Goal: Transaction & Acquisition: Book appointment/travel/reservation

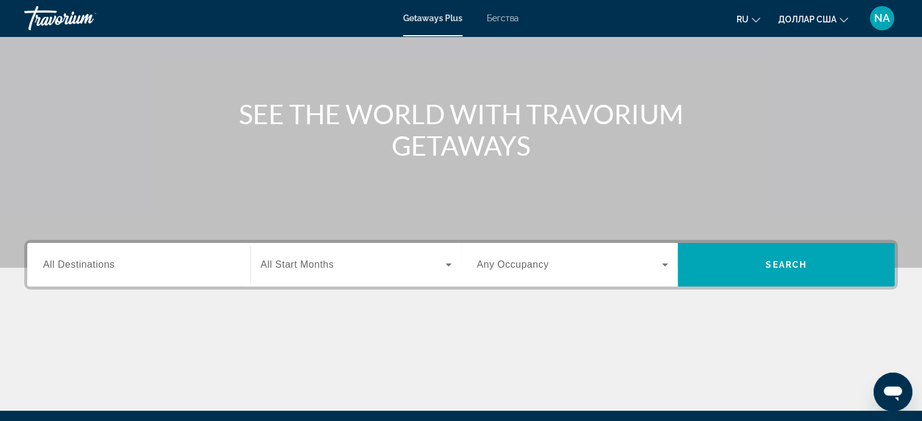
scroll to position [95, 0]
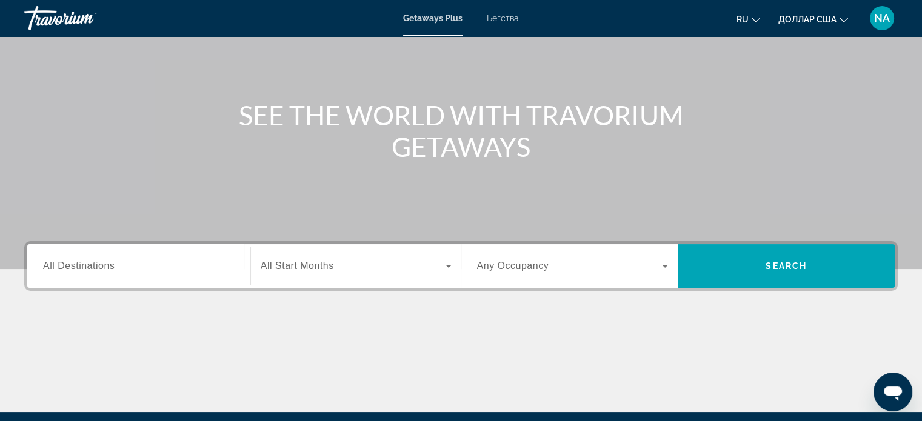
click at [107, 267] on span "All Destinations" at bounding box center [79, 266] width 72 height 10
click at [107, 267] on input "Destination All Destinations" at bounding box center [139, 266] width 192 height 15
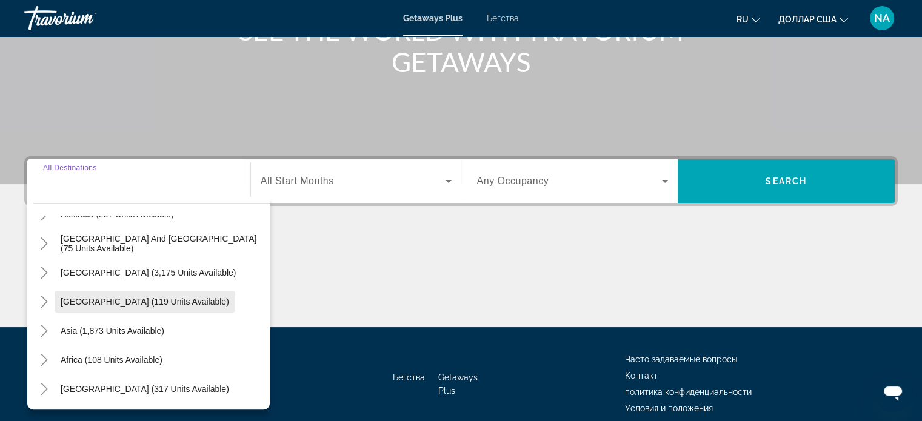
scroll to position [185, 0]
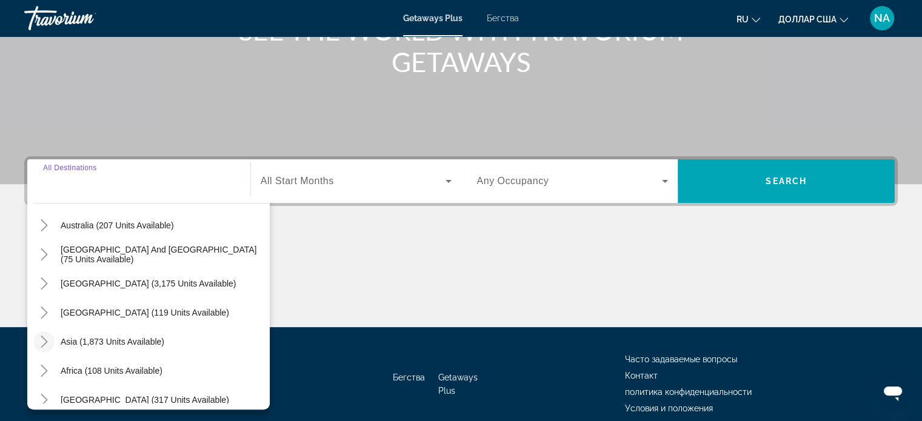
click at [43, 337] on icon "Toggle Asia (1,873 units available)" at bounding box center [44, 342] width 7 height 12
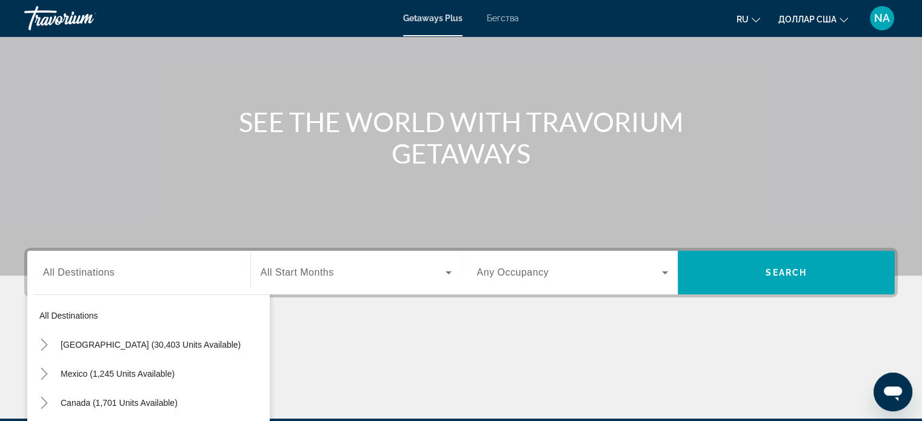
scroll to position [0, 0]
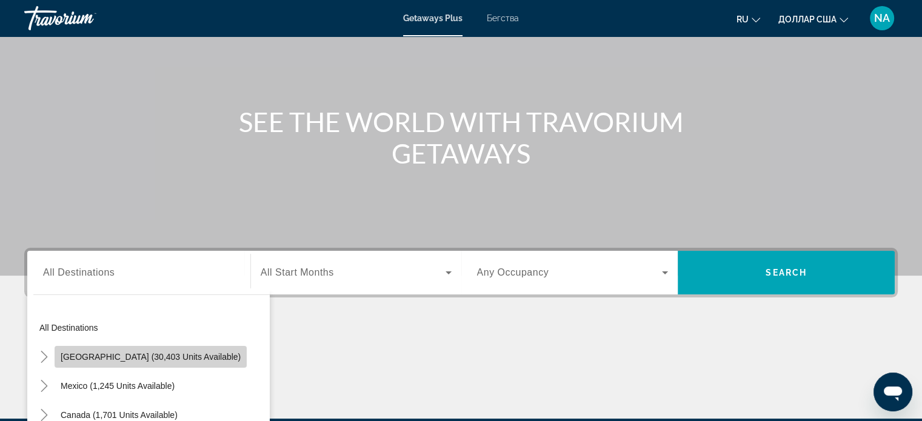
click at [185, 356] on span "[GEOGRAPHIC_DATA] (30,403 units available)" at bounding box center [151, 357] width 180 height 10
type input "**********"
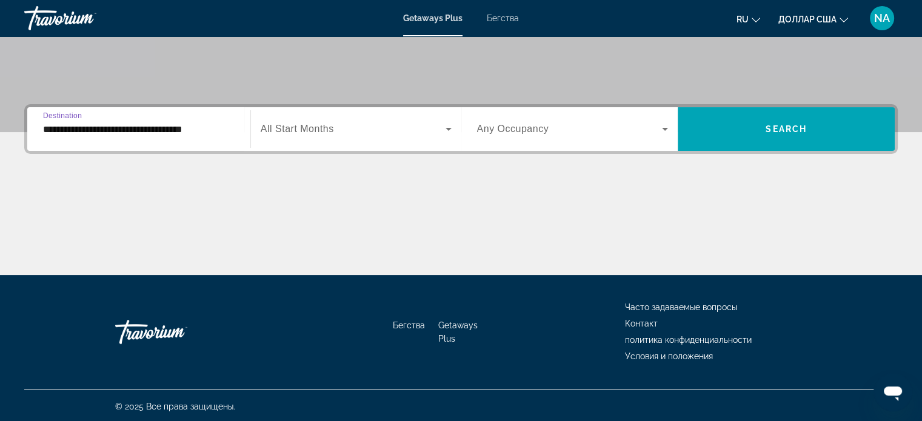
scroll to position [233, 0]
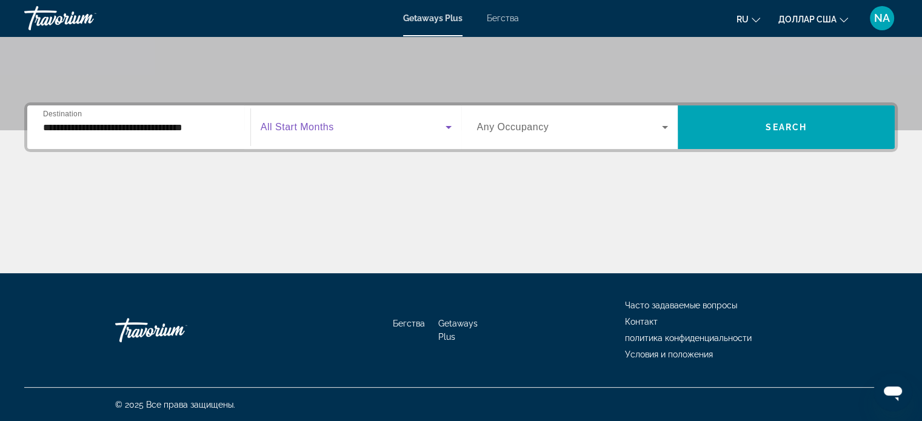
click at [449, 125] on icon "Виджет поиска" at bounding box center [448, 127] width 15 height 15
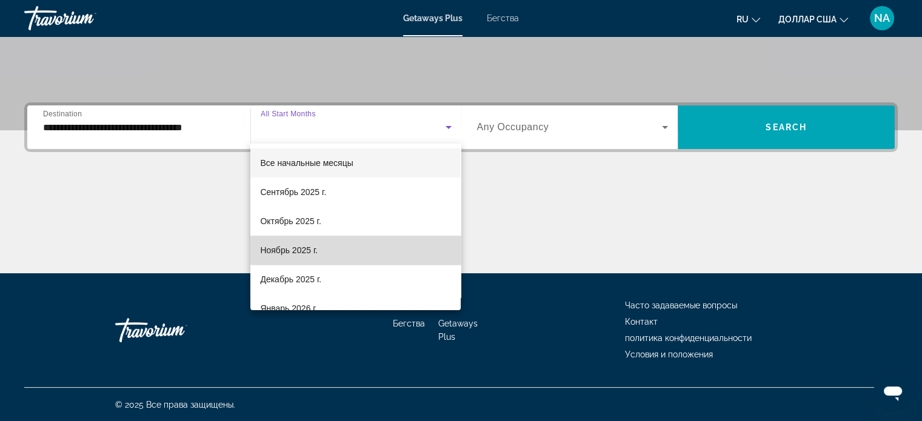
click at [431, 247] on mat-option "Ноябрь 2025 г." at bounding box center [355, 250] width 210 height 29
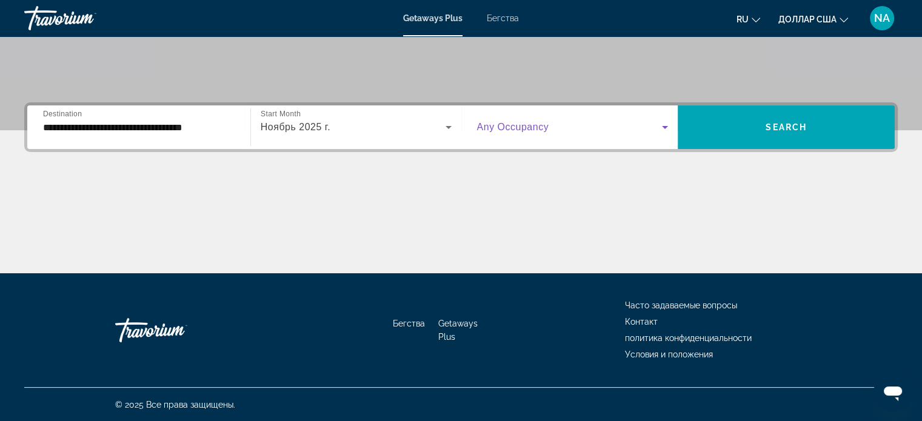
click at [664, 130] on icon "Виджет поиска" at bounding box center [665, 127] width 15 height 15
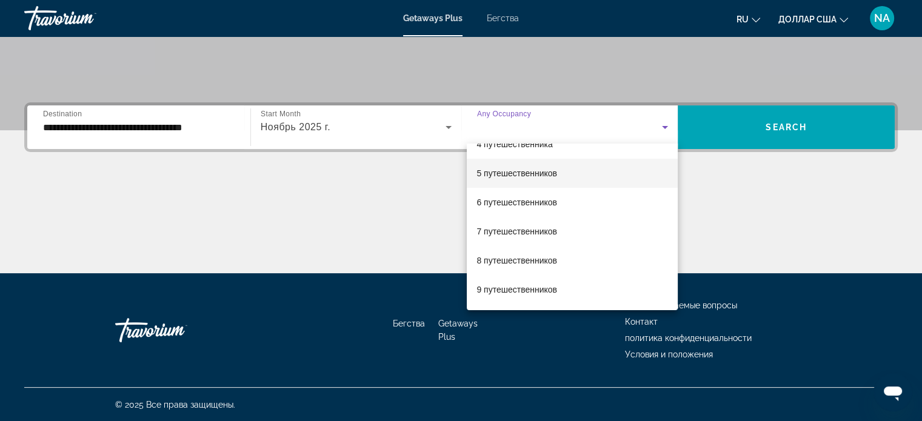
scroll to position [133, 0]
click at [808, 185] on div at bounding box center [461, 210] width 922 height 421
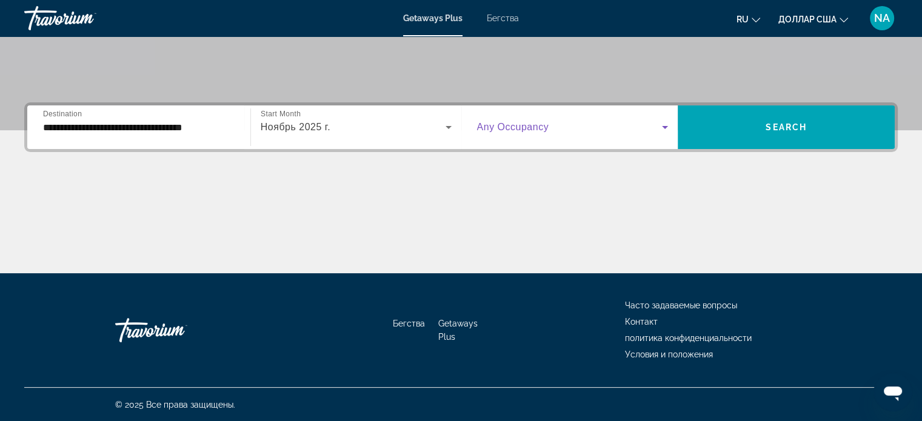
click at [664, 124] on icon "Виджет поиска" at bounding box center [665, 127] width 15 height 15
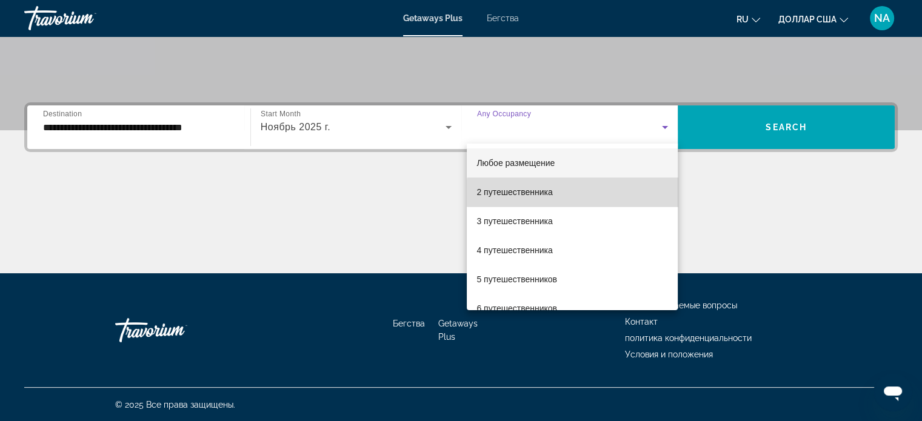
click at [597, 193] on mat-option "2 путешественника" at bounding box center [572, 192] width 211 height 29
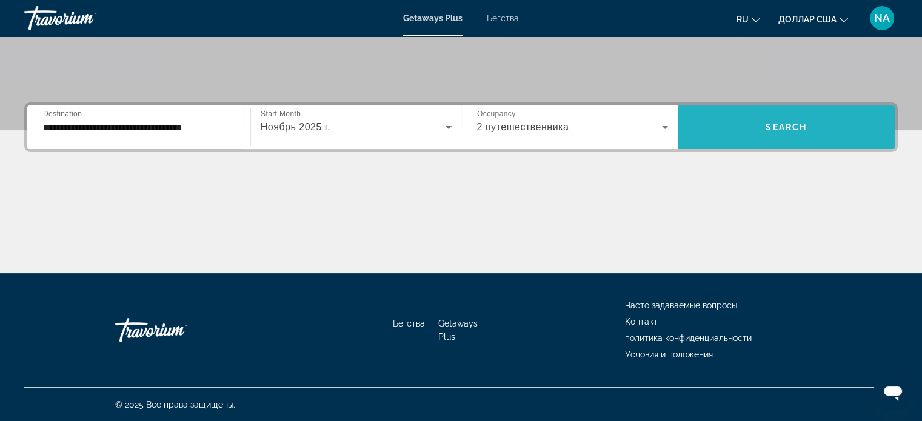
click at [744, 118] on span "Виджет поиска" at bounding box center [786, 127] width 217 height 29
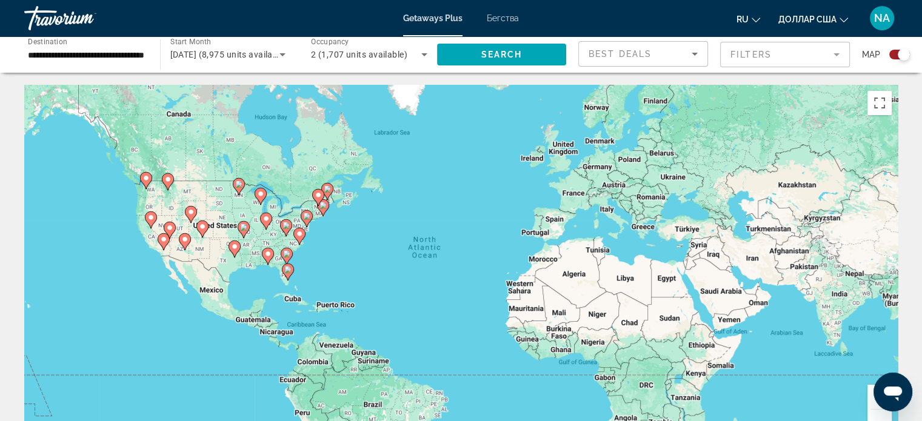
click at [309, 215] on image "Основное содержание" at bounding box center [306, 216] width 7 height 7
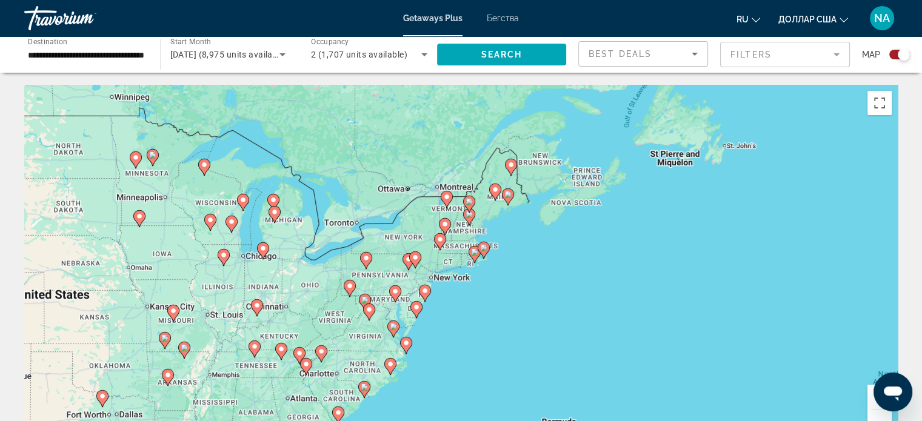
click at [242, 202] on image "Основное содержание" at bounding box center [242, 199] width 7 height 7
type input "**********"
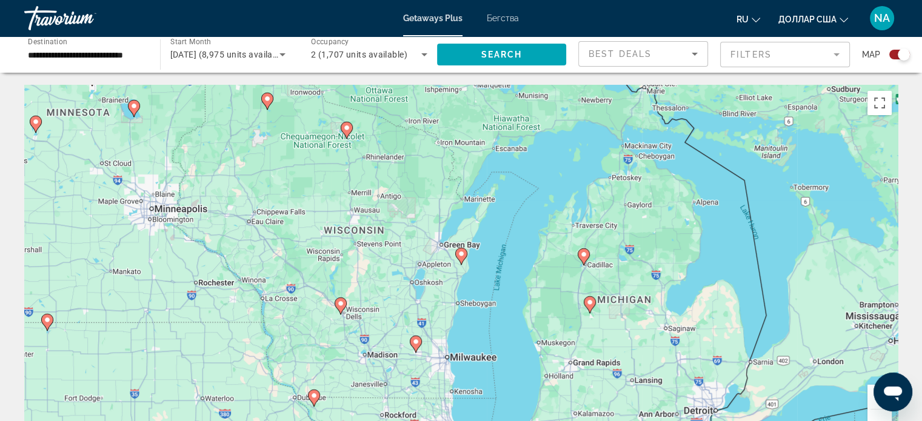
click at [461, 262] on icon "Основное содержание" at bounding box center [460, 257] width 11 height 16
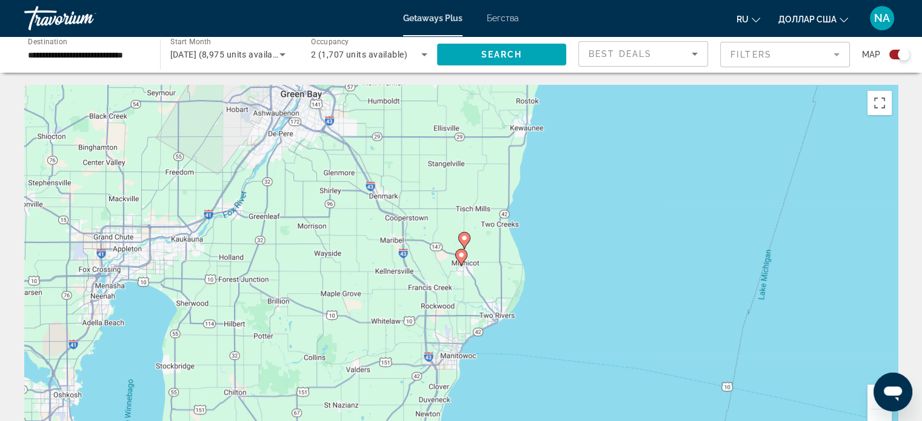
click at [461, 262] on icon "Основное содержание" at bounding box center [460, 258] width 11 height 16
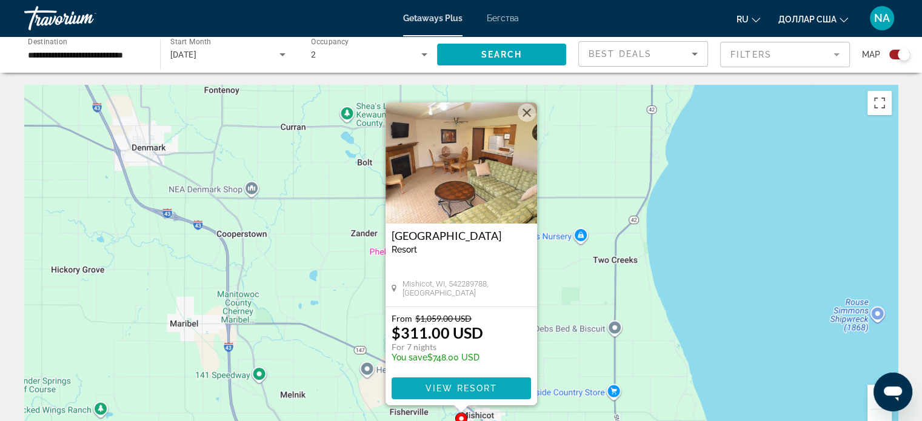
click at [458, 387] on span "View Resort" at bounding box center [461, 389] width 72 height 10
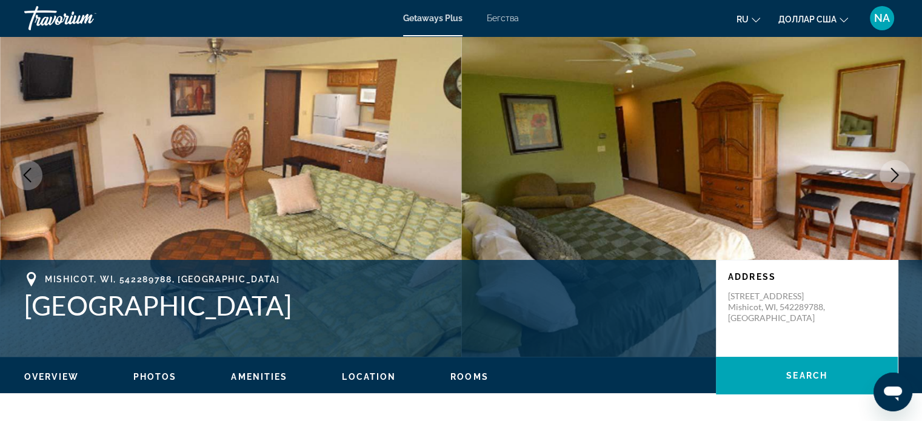
scroll to position [42, 0]
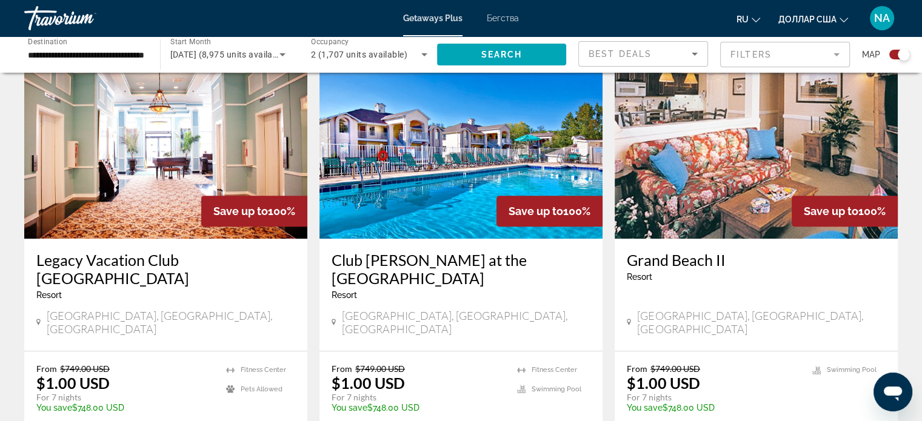
scroll to position [446, 0]
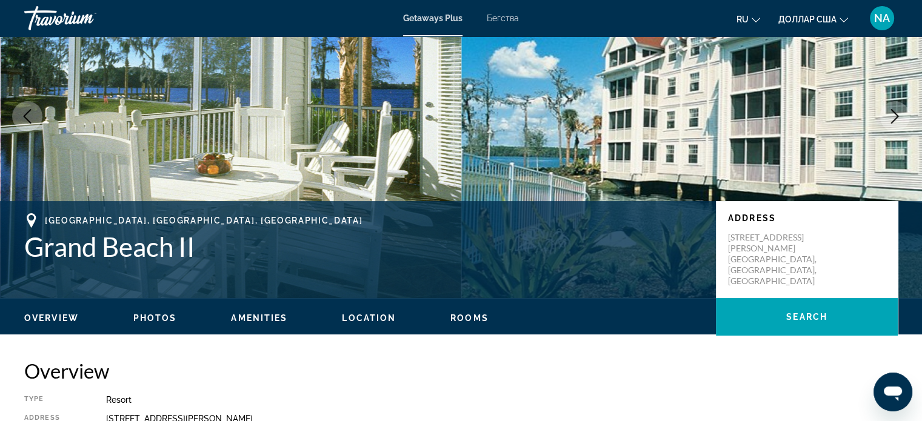
scroll to position [101, 0]
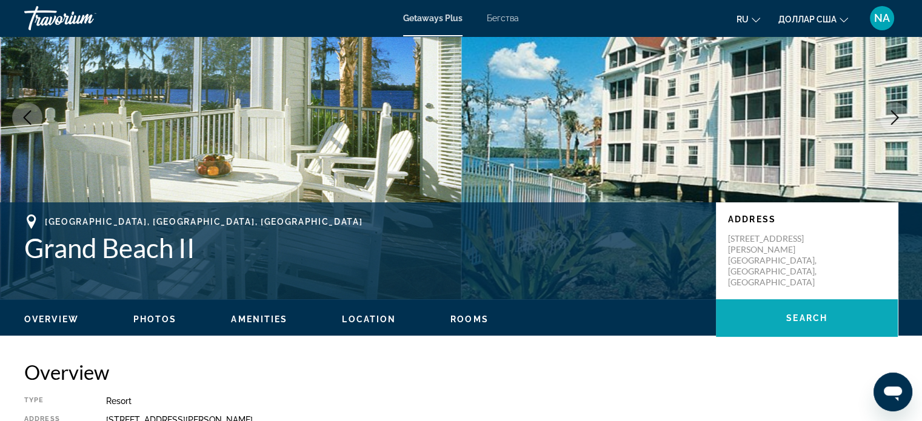
click at [832, 309] on span "Основное содержание" at bounding box center [807, 318] width 182 height 29
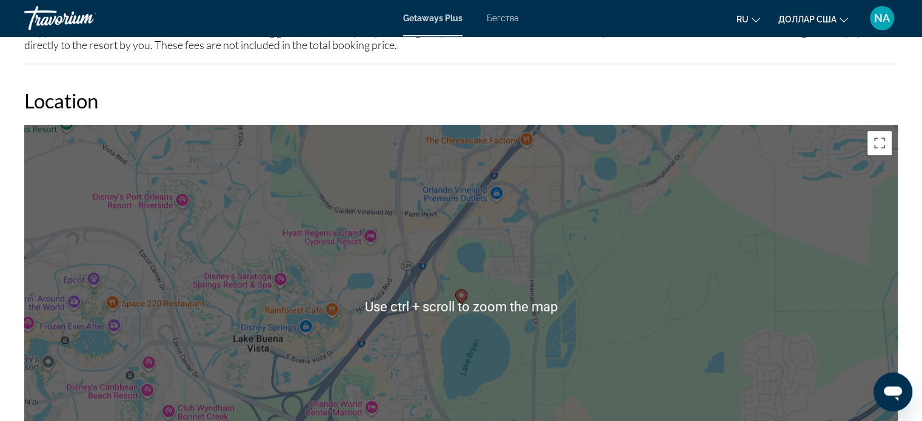
scroll to position [1420, 0]
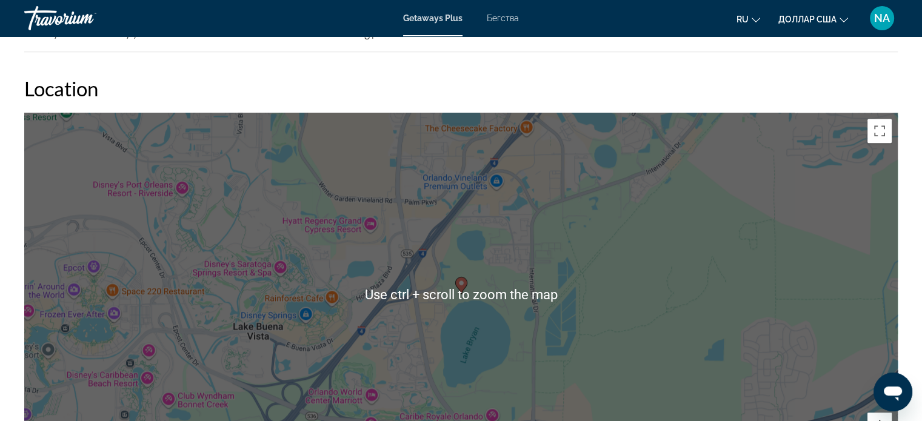
click at [582, 369] on div "To activate drag with keyboard, press Alt + Enter. Once in keyboard drag state,…" at bounding box center [461, 295] width 874 height 364
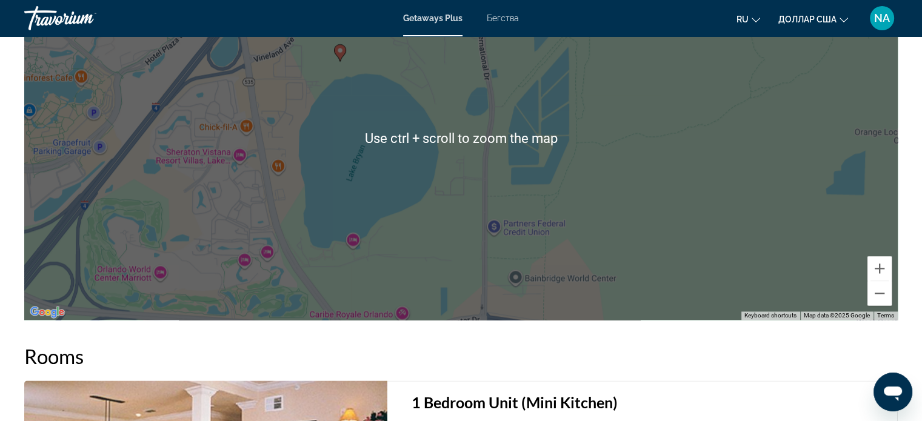
scroll to position [1440, 0]
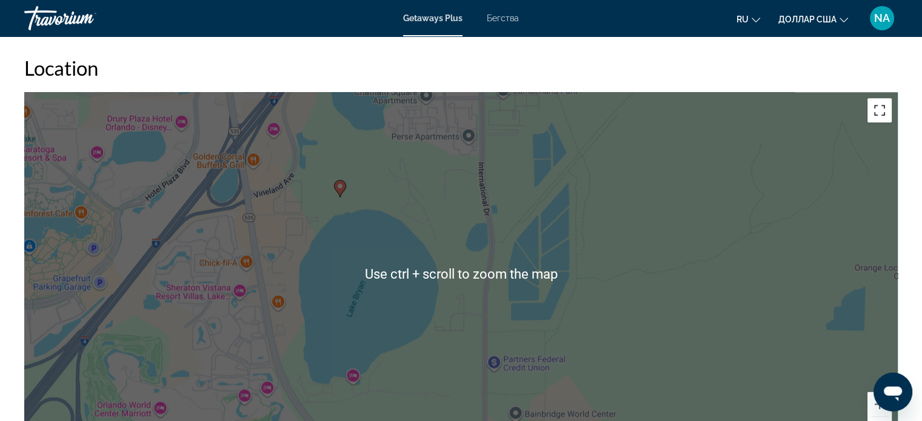
click at [881, 106] on button "Toggle fullscreen view" at bounding box center [879, 110] width 24 height 24
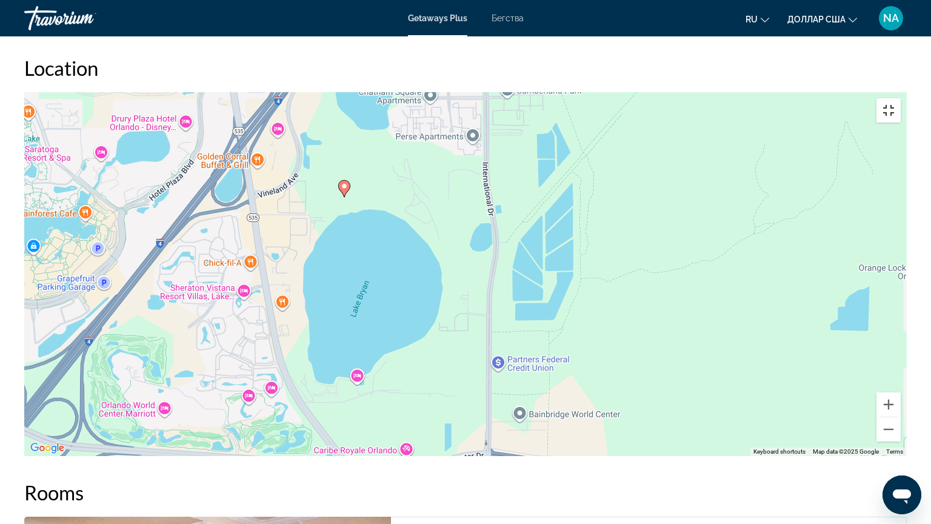
click at [901, 98] on button "Toggle fullscreen view" at bounding box center [889, 110] width 24 height 24
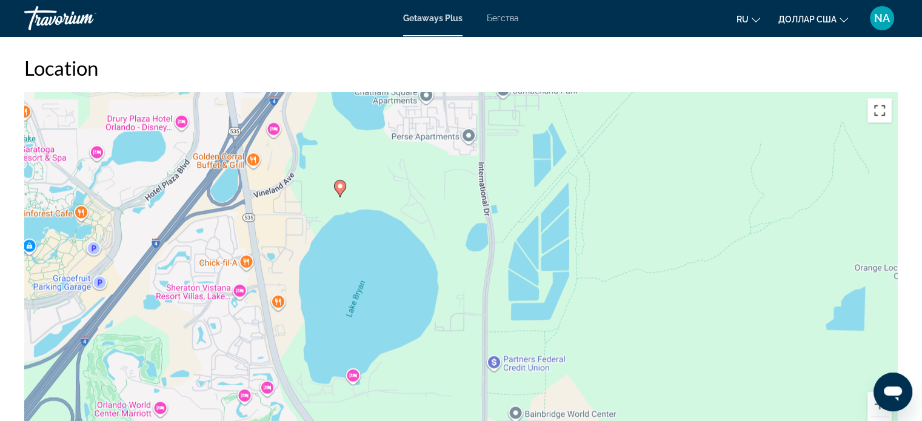
click at [875, 113] on button "Toggle fullscreen view" at bounding box center [879, 110] width 24 height 24
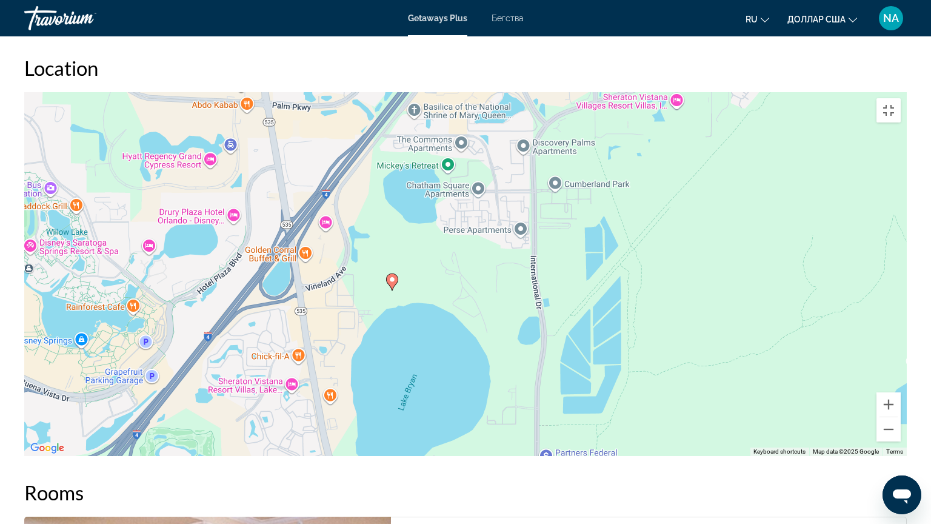
drag, startPoint x: 880, startPoint y: 419, endPoint x: 931, endPoint y: 514, distance: 107.4
click at [907, 421] on div "To activate drag with keyboard, press Alt + Enter. Once in keyboard drag state,…" at bounding box center [465, 274] width 883 height 364
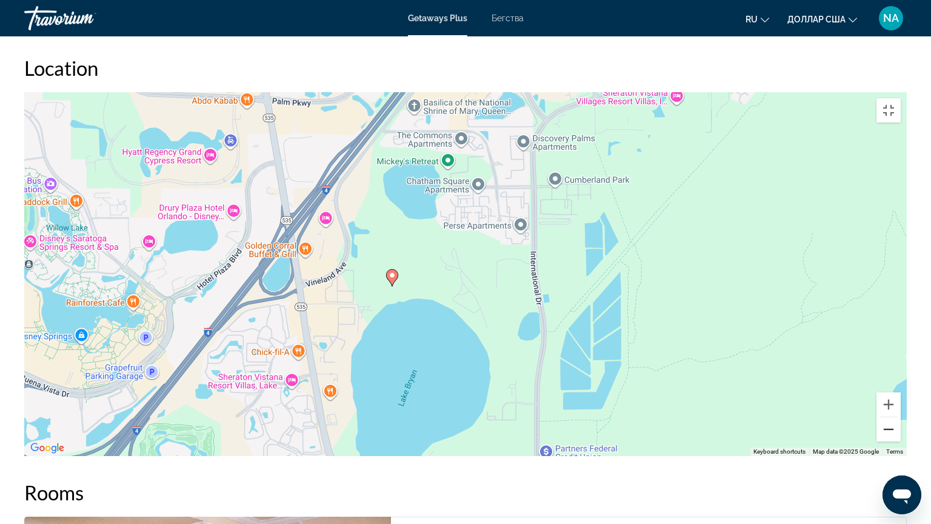
click at [901, 421] on button "Zoom out" at bounding box center [889, 429] width 24 height 24
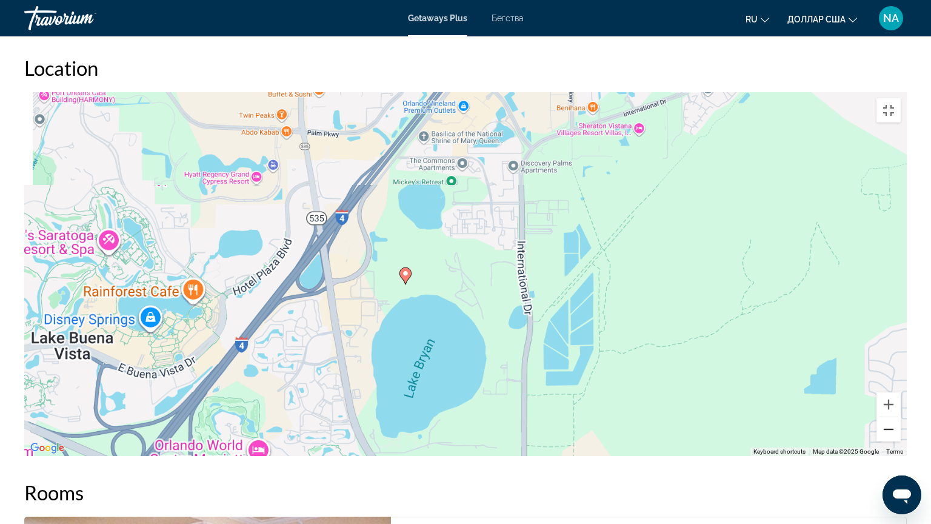
click at [901, 421] on button "Zoom out" at bounding box center [889, 429] width 24 height 24
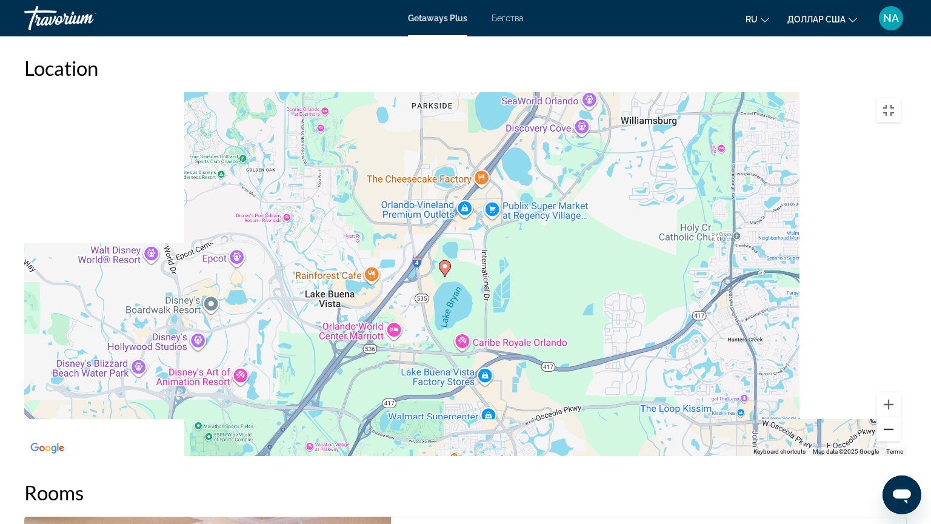
click at [901, 421] on button "Zoom out" at bounding box center [889, 429] width 24 height 24
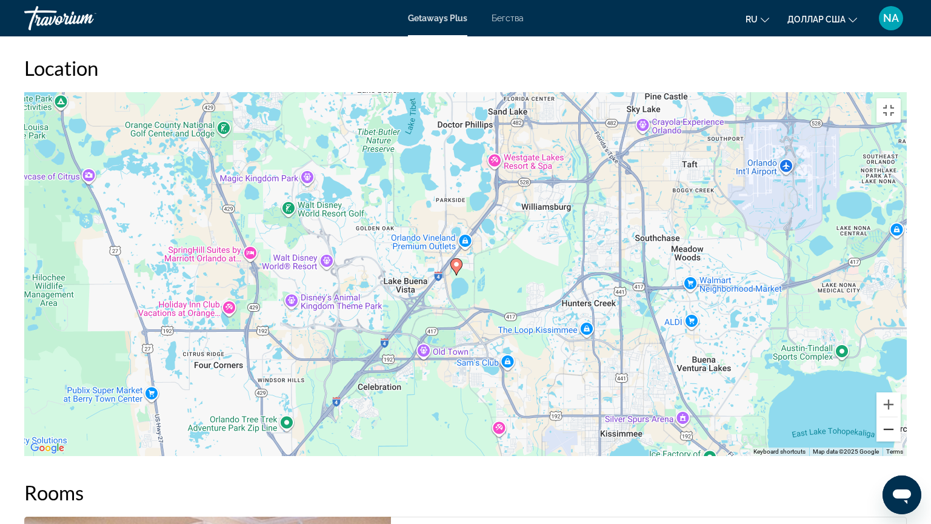
click at [901, 421] on button "Zoom out" at bounding box center [889, 429] width 24 height 24
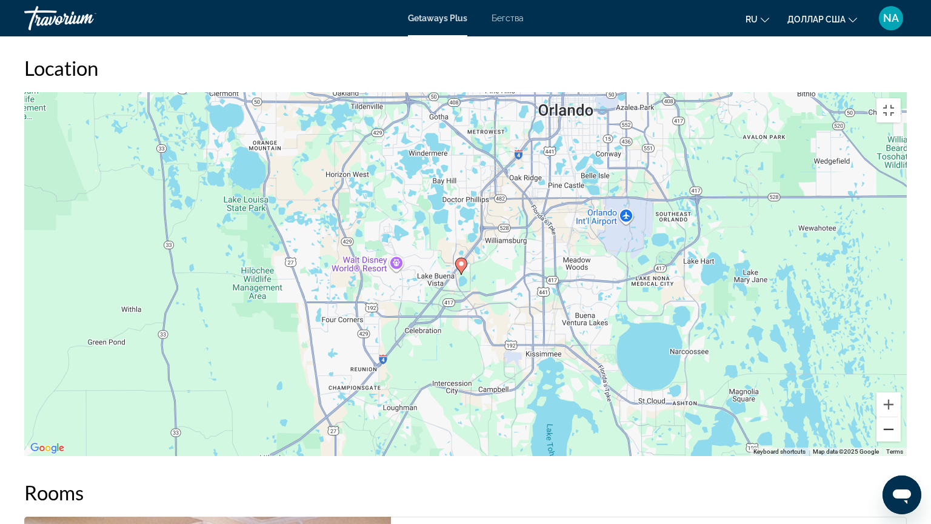
click at [901, 421] on button "Zoom out" at bounding box center [889, 429] width 24 height 24
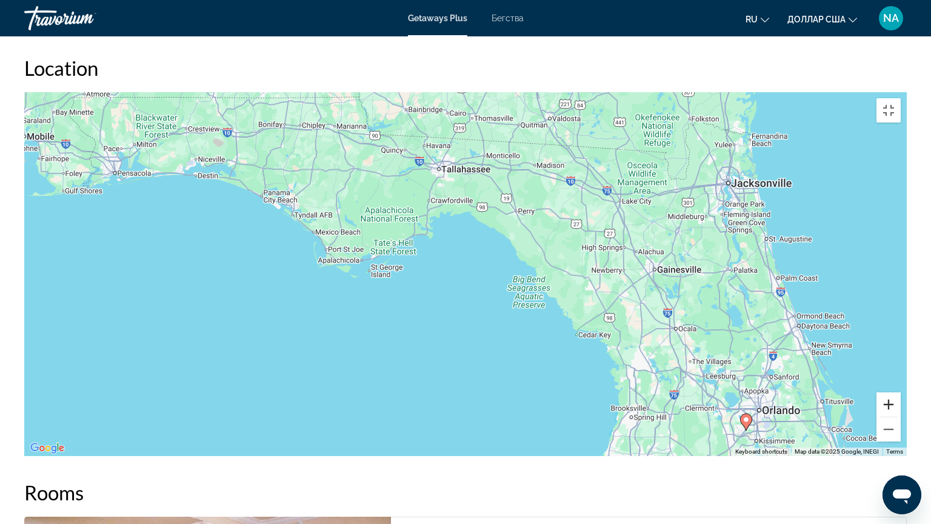
click at [901, 416] on button "Zoom in" at bounding box center [889, 404] width 24 height 24
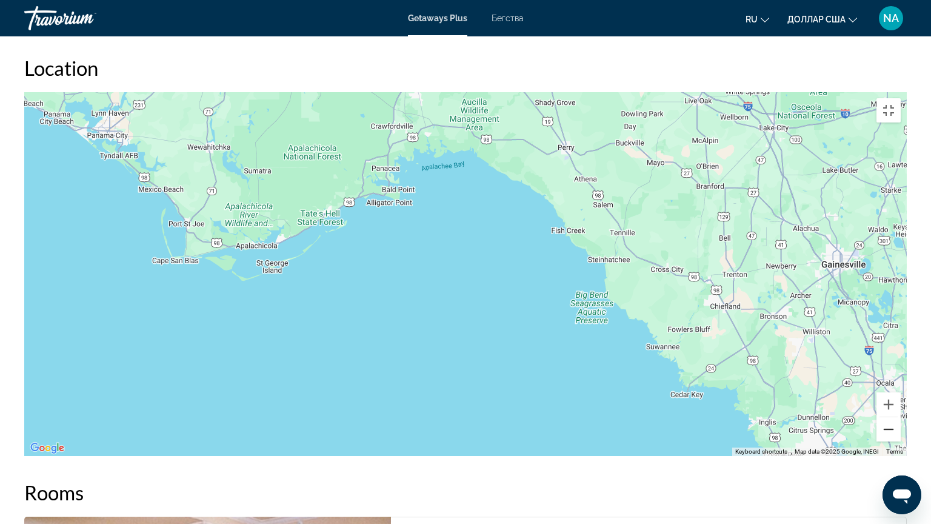
click at [901, 421] on button "Zoom out" at bounding box center [889, 429] width 24 height 24
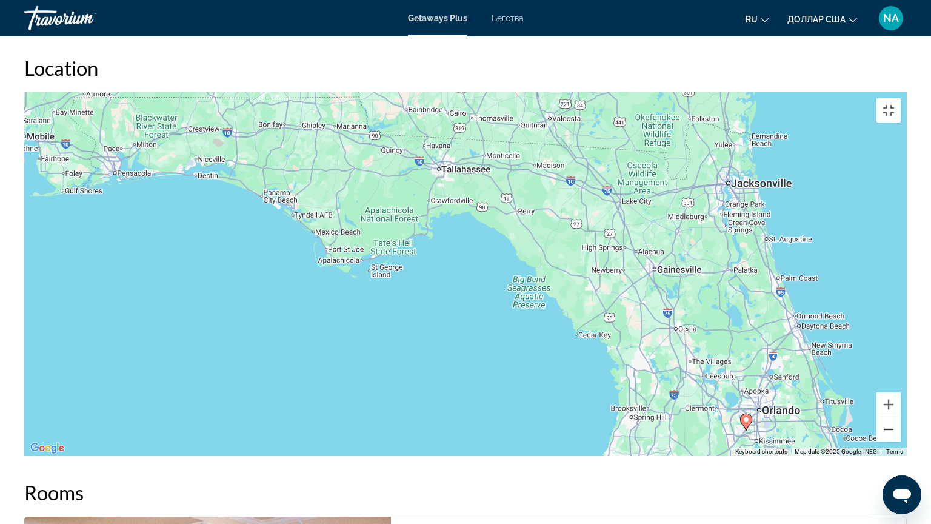
click at [901, 421] on button "Zoom out" at bounding box center [889, 429] width 24 height 24
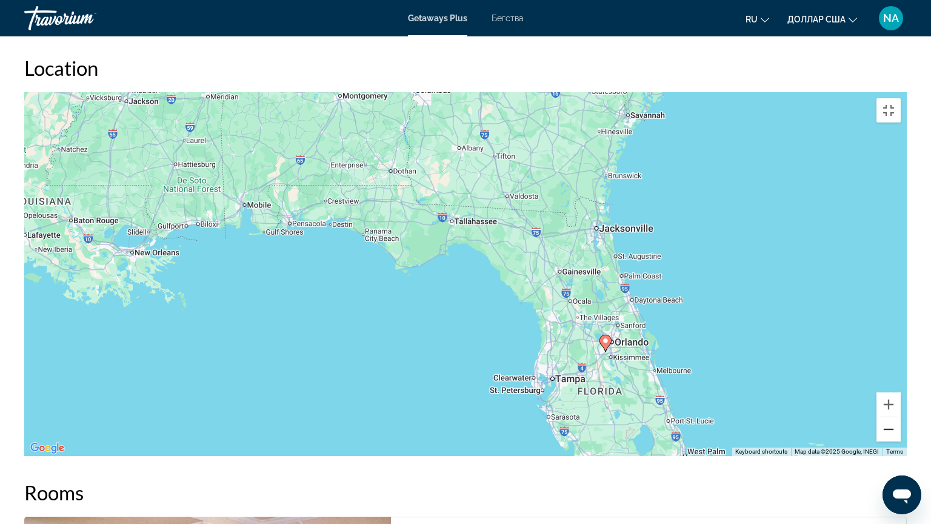
click at [901, 421] on button "Zoom out" at bounding box center [889, 429] width 24 height 24
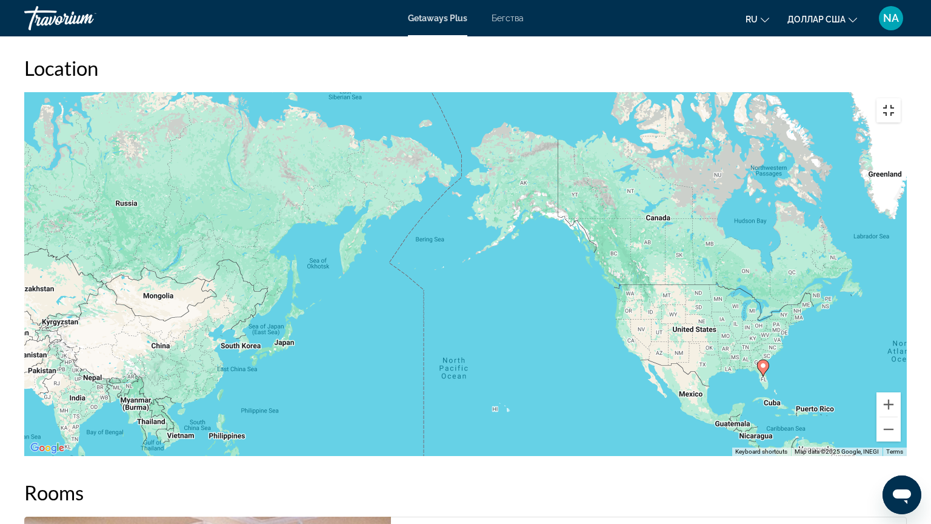
click at [901, 98] on button "Toggle fullscreen view" at bounding box center [889, 110] width 24 height 24
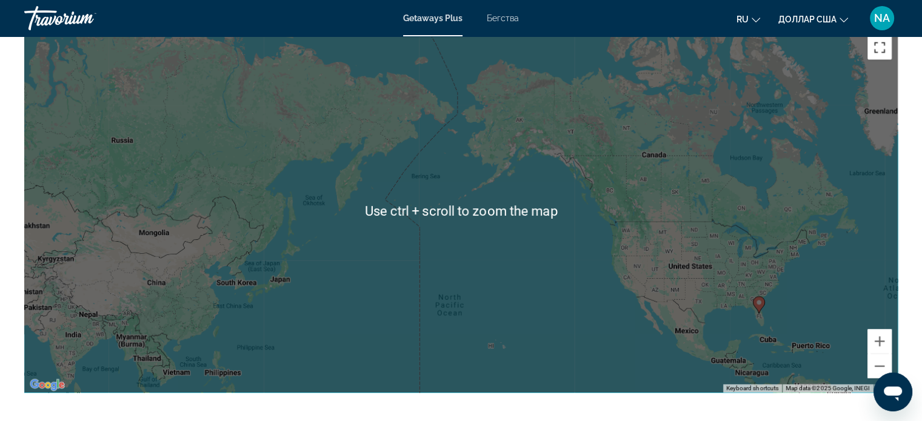
scroll to position [1503, 0]
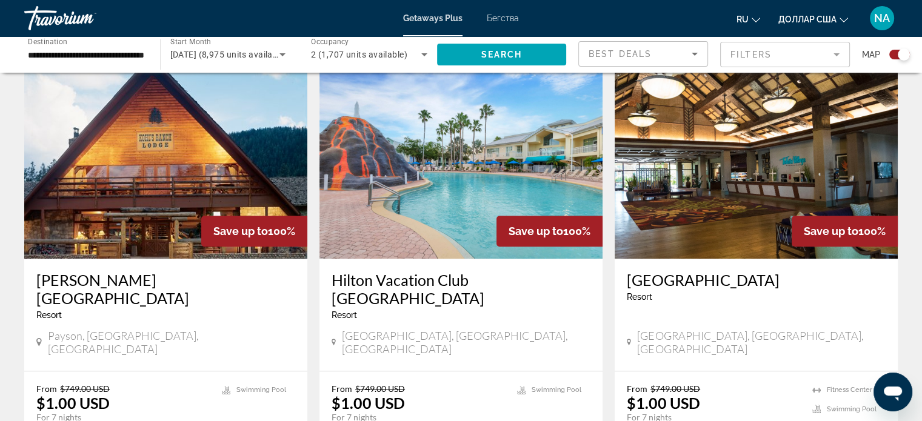
scroll to position [868, 0]
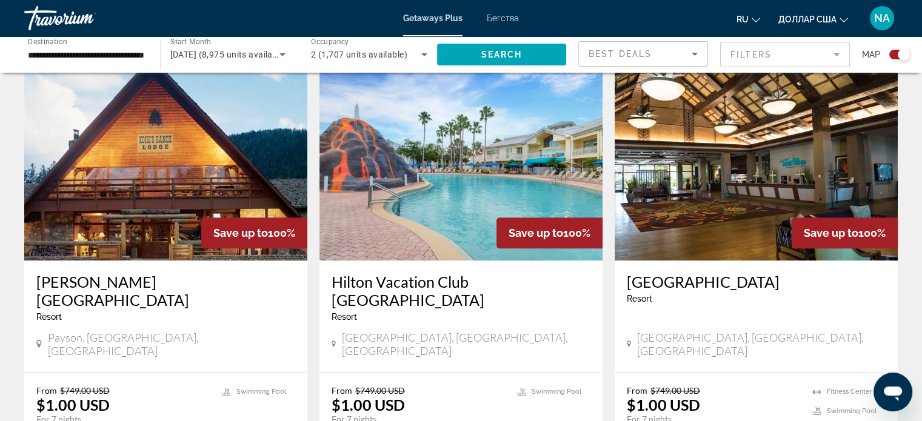
click at [356, 414] on p "For 7 nights" at bounding box center [418, 419] width 173 height 11
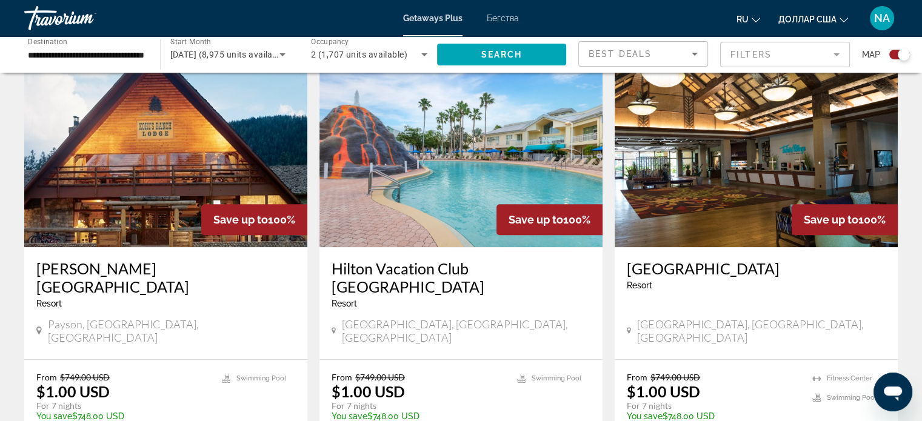
scroll to position [880, 0]
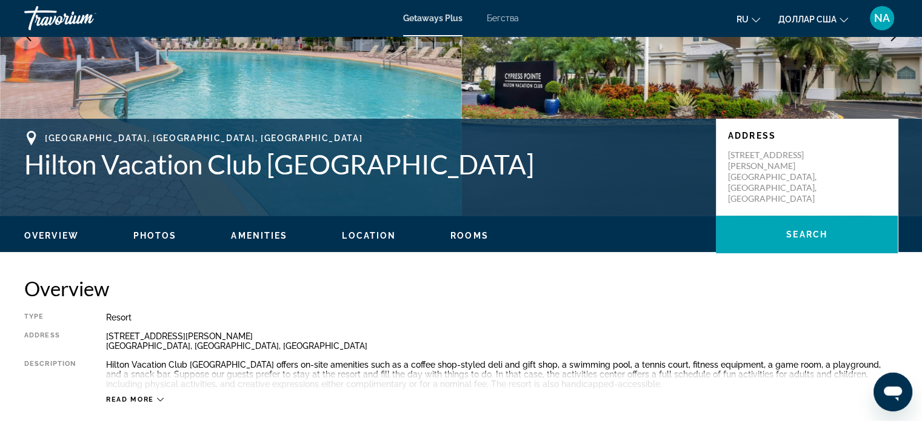
scroll to position [199, 0]
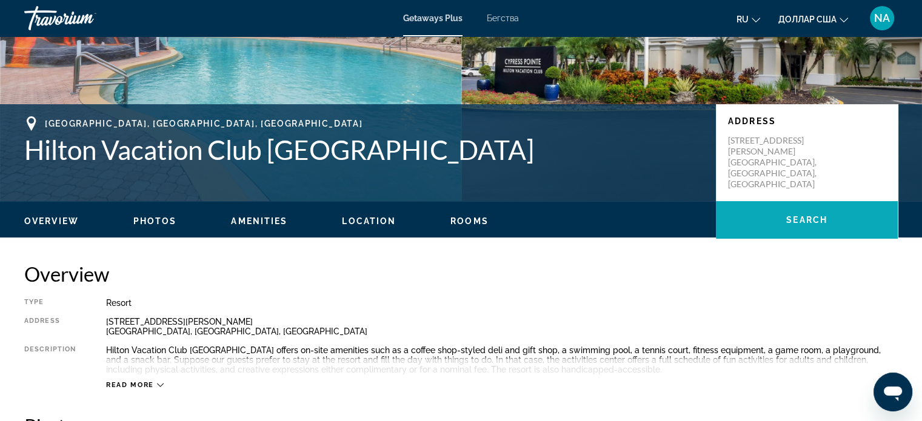
click at [818, 229] on span "Основное содержание" at bounding box center [807, 220] width 182 height 29
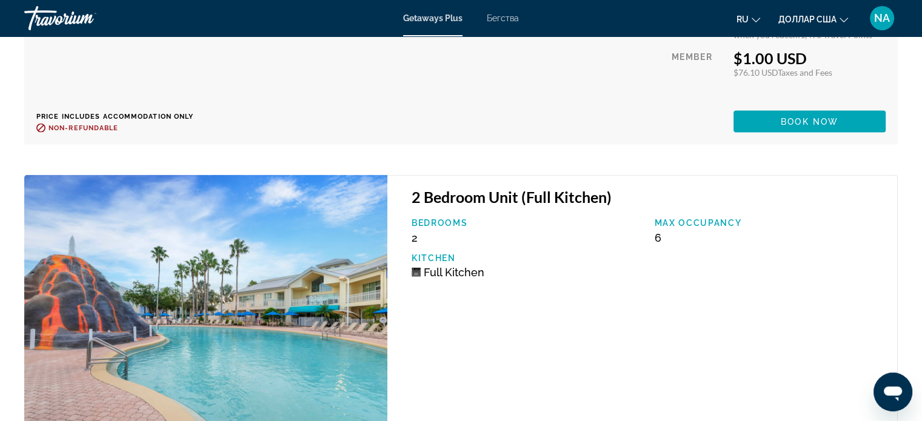
scroll to position [2752, 0]
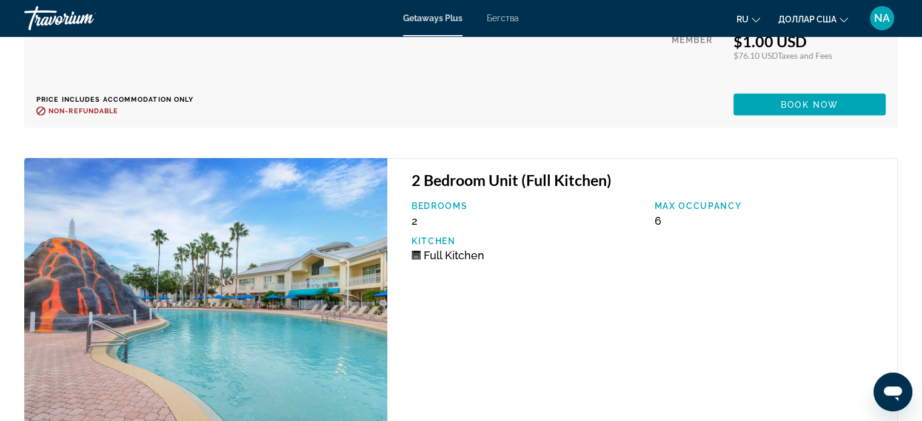
click at [501, 181] on h3 "2 Bedroom Unit (Full Kitchen)" at bounding box center [648, 180] width 473 height 18
click at [449, 263] on div "Bedrooms 2 Max Occupancy 6 Kitchen Full Kitchen" at bounding box center [649, 236] width 486 height 70
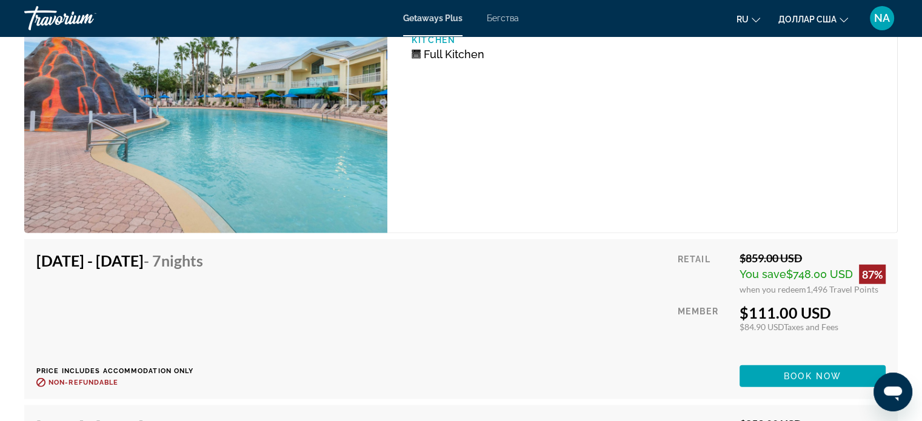
scroll to position [2958, 0]
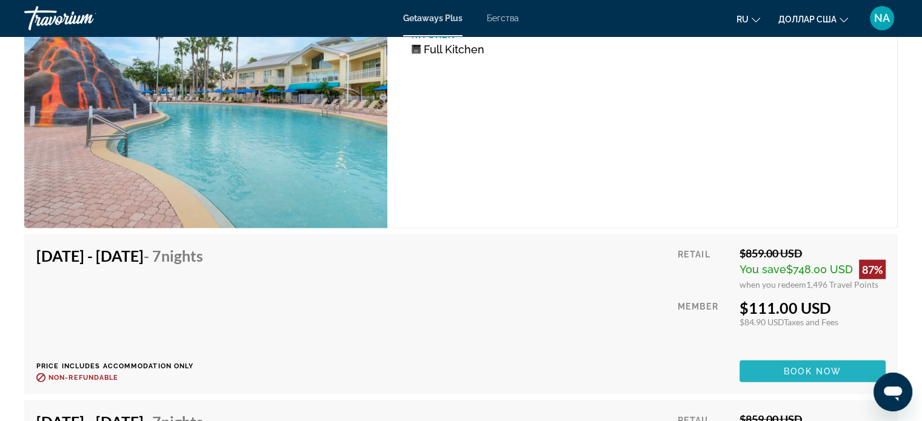
click at [807, 367] on span "Book now" at bounding box center [813, 372] width 58 height 10
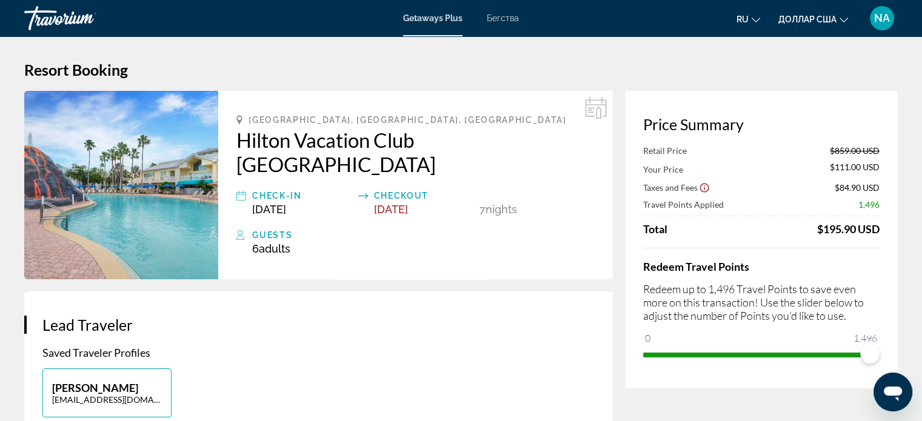
click at [820, 228] on div "$195.90 USD" at bounding box center [848, 228] width 62 height 13
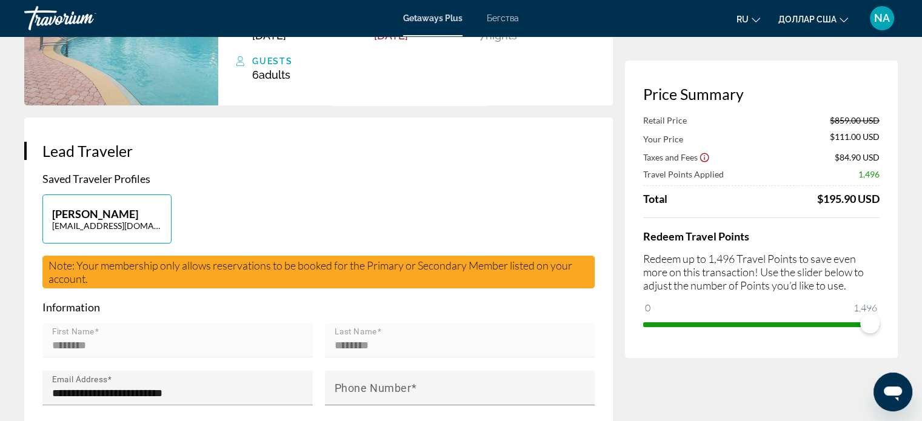
scroll to position [120, 0]
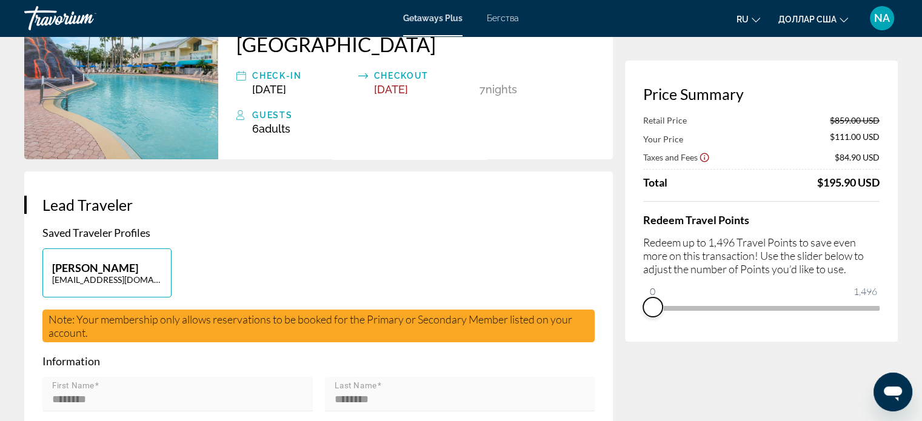
drag, startPoint x: 866, startPoint y: 319, endPoint x: 628, endPoint y: 349, distance: 239.4
drag, startPoint x: 652, startPoint y: 287, endPoint x: 927, endPoint y: 221, distance: 282.4
click at [922, 221] on html "Перейти к основному содержанию Getaways Plus Бегства ru English Español Françai…" at bounding box center [461, 90] width 922 height 421
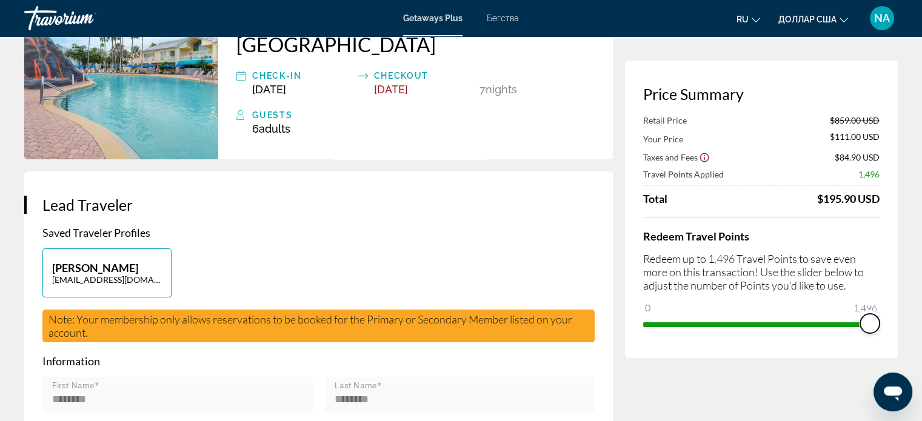
scroll to position [0, 0]
